Goal: Information Seeking & Learning: Check status

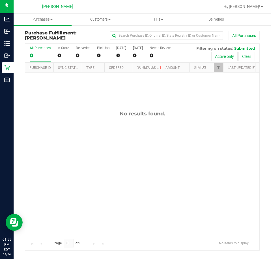
click at [110, 133] on div "No results found." at bounding box center [142, 173] width 234 height 201
click at [151, 147] on div "No results found." at bounding box center [142, 173] width 234 height 201
click at [171, 179] on div "No results found." at bounding box center [142, 173] width 234 height 201
click at [138, 101] on div "No results found." at bounding box center [142, 173] width 234 height 201
click at [118, 127] on div "No results found." at bounding box center [142, 173] width 234 height 201
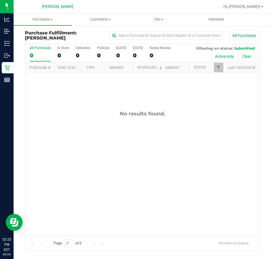
click at [188, 191] on div "No results found." at bounding box center [142, 173] width 234 height 201
click at [182, 130] on div "No results found." at bounding box center [142, 173] width 234 height 201
click at [252, 4] on link "Hi, [PERSON_NAME]!" at bounding box center [243, 7] width 44 height 6
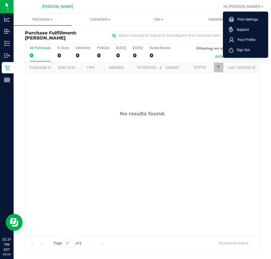
click at [253, 55] on ul "Print Settings Support Your Profile Sign Out" at bounding box center [245, 35] width 45 height 46
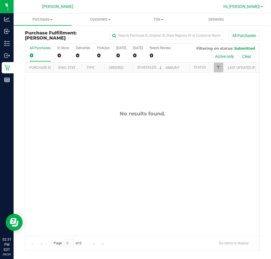
click at [257, 8] on span "Hi, [PERSON_NAME]!" at bounding box center [241, 6] width 37 height 5
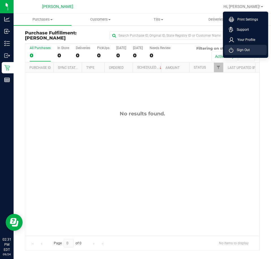
click at [250, 51] on li "Sign Out" at bounding box center [245, 50] width 42 height 10
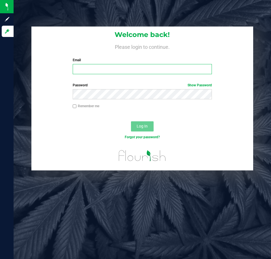
click at [128, 68] on input "Email" at bounding box center [142, 69] width 139 height 10
type input "[EMAIL_ADDRESS][DOMAIN_NAME]"
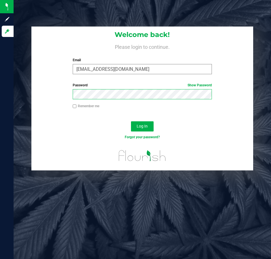
click at [131, 121] on button "Log In" at bounding box center [142, 126] width 23 height 10
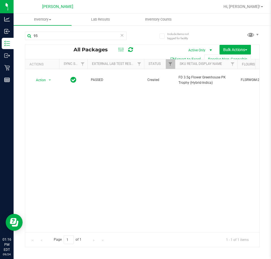
type input "9"
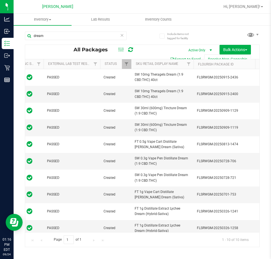
scroll to position [0, 105]
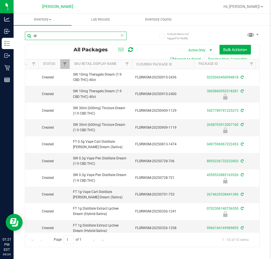
type input "d"
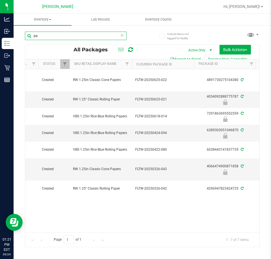
type input "p"
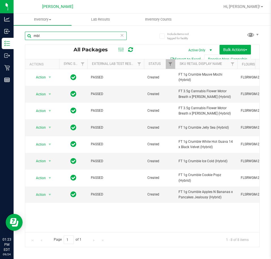
drag, startPoint x: 67, startPoint y: 35, endPoint x: 0, endPoint y: 30, distance: 67.2
click at [0, 30] on html "Analytics Inbound Inventory Outbound Retail Reports 01:23 PM EDT 09/24/2025 09/…" at bounding box center [135, 129] width 271 height 259
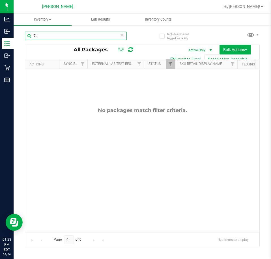
type input "7"
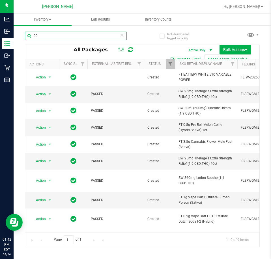
type input "0"
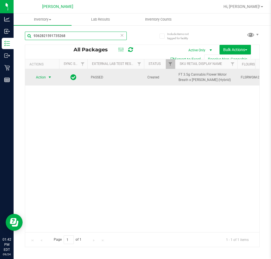
type input "9362821591735268"
click at [49, 79] on span "select" at bounding box center [49, 77] width 5 height 5
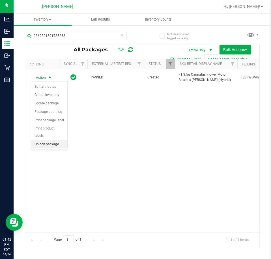
click at [56, 140] on li "Unlock package" at bounding box center [49, 144] width 36 height 8
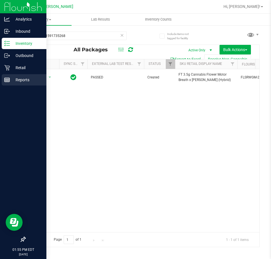
click at [10, 78] on p "Reports" at bounding box center [27, 80] width 34 height 7
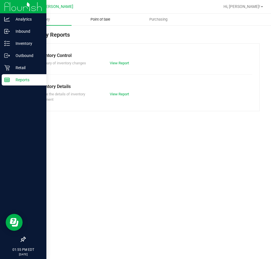
click at [93, 20] on span "Point of Sale" at bounding box center [100, 19] width 35 height 5
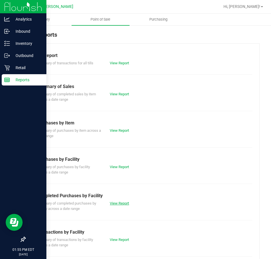
click at [120, 202] on link "View Report" at bounding box center [119, 203] width 19 height 4
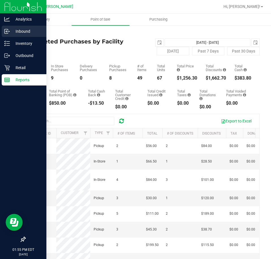
click at [22, 33] on p "Inbound" at bounding box center [27, 31] width 34 height 7
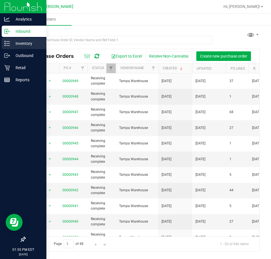
click at [15, 49] on div "Inventory" at bounding box center [24, 43] width 45 height 11
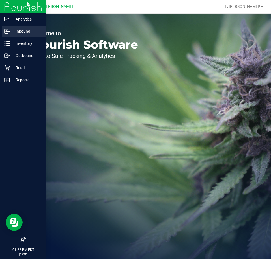
click at [10, 34] on icon at bounding box center [7, 32] width 6 height 6
click at [9, 31] on icon at bounding box center [7, 32] width 6 height 6
